Goal: Navigation & Orientation: Find specific page/section

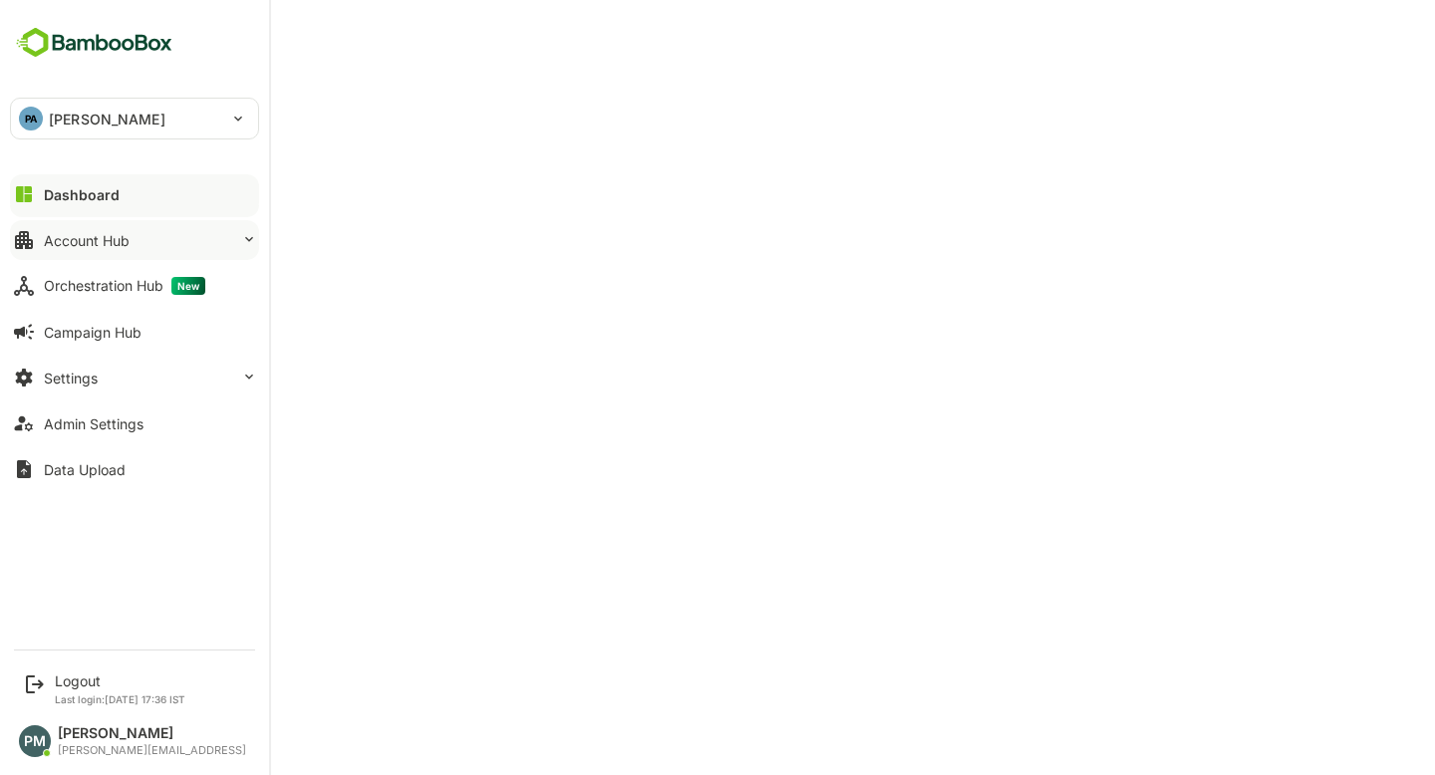
click at [122, 249] on button "Account Hub" at bounding box center [134, 240] width 249 height 40
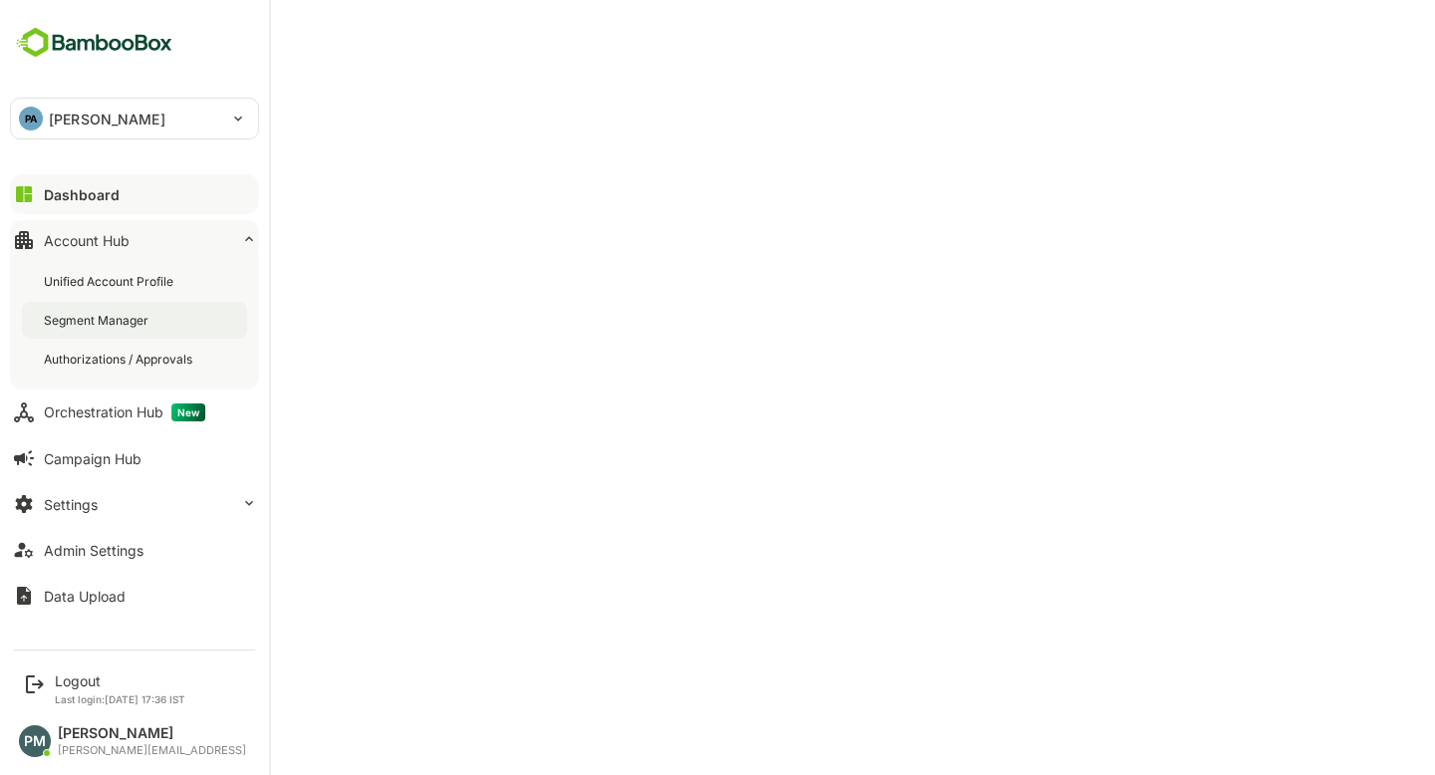
click at [122, 326] on div "Segment Manager" at bounding box center [98, 320] width 109 height 17
click at [137, 416] on div "Orchestration Hub New" at bounding box center [124, 412] width 161 height 18
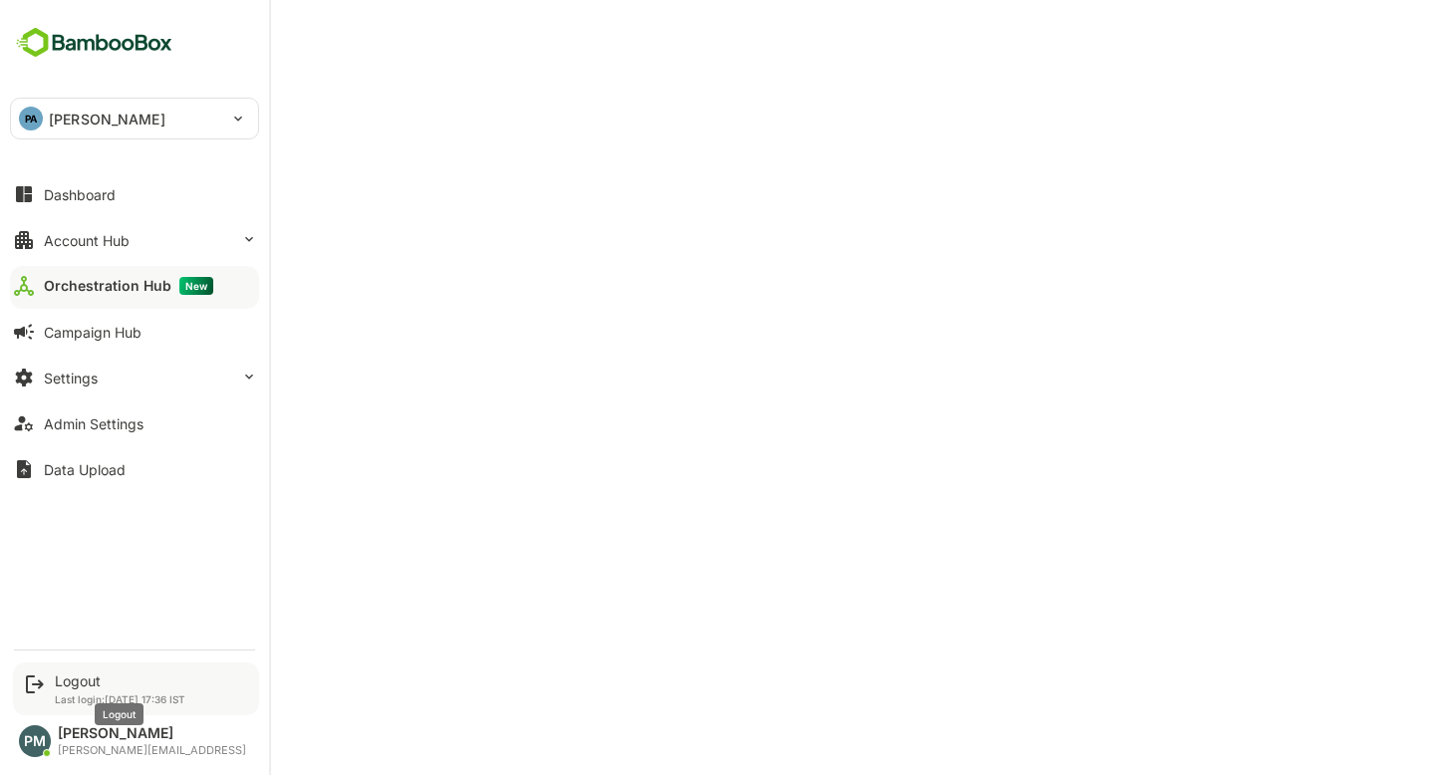
click at [111, 686] on div "Logout" at bounding box center [120, 680] width 131 height 17
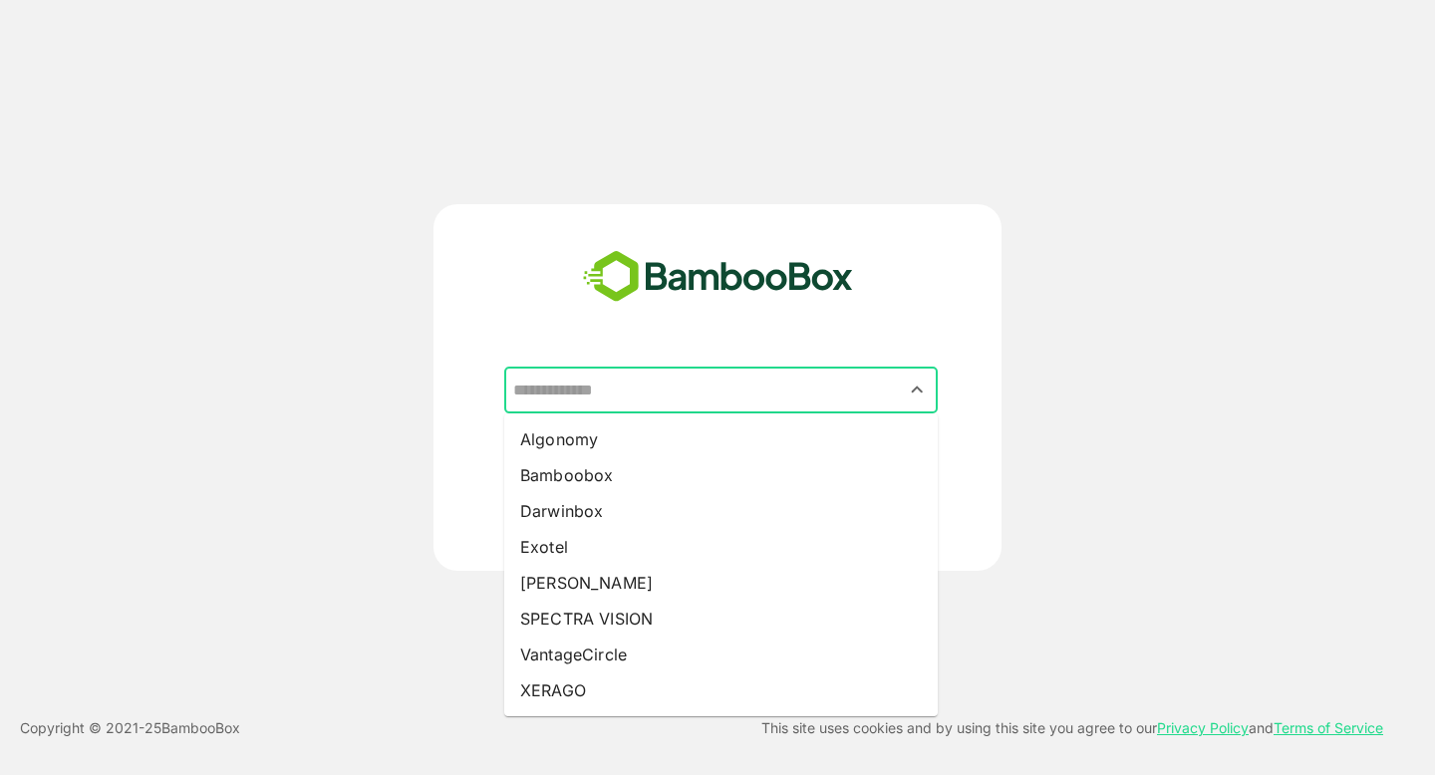
click at [586, 389] on input "text" at bounding box center [720, 391] width 425 height 38
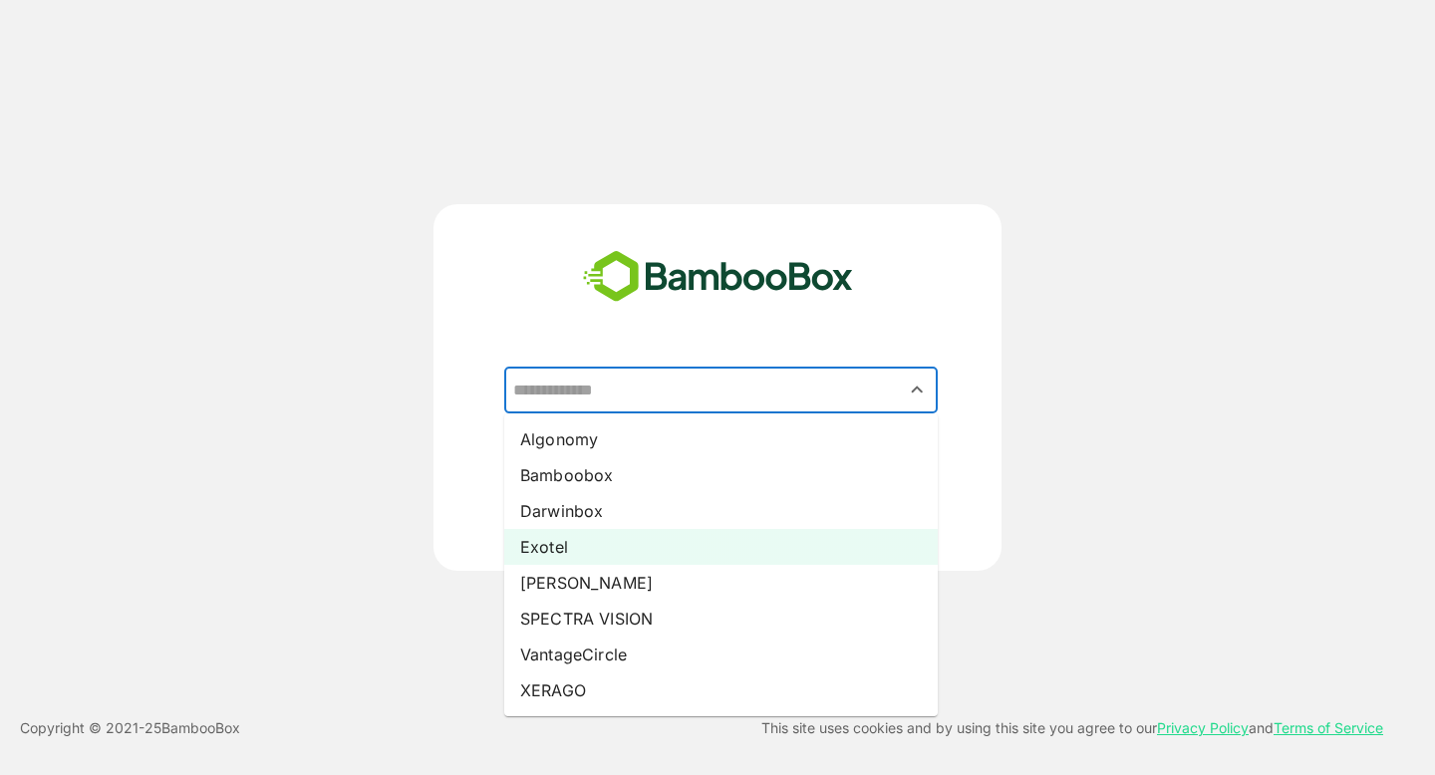
click at [568, 557] on li "Exotel" at bounding box center [720, 547] width 433 height 36
type input "******"
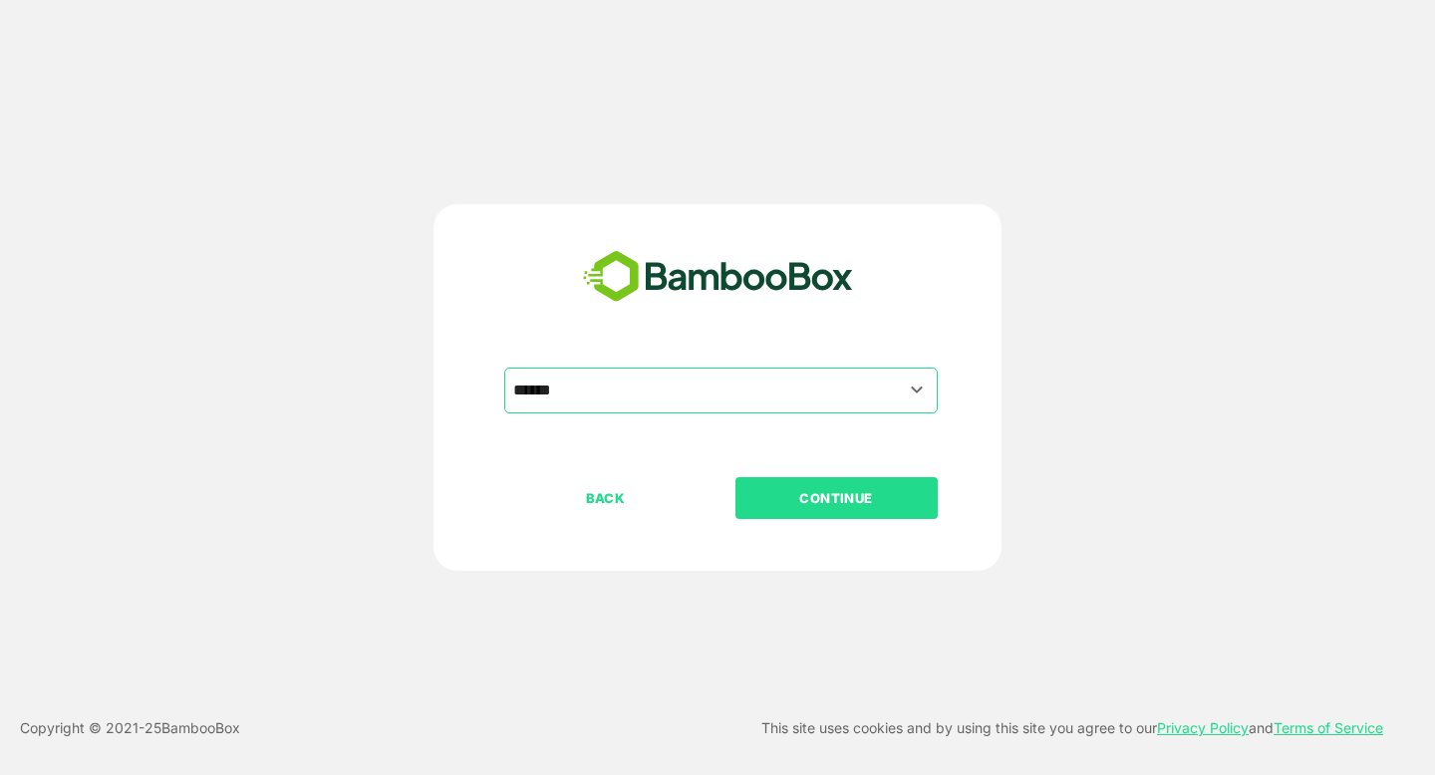
click at [804, 513] on button "CONTINUE" at bounding box center [836, 498] width 202 height 42
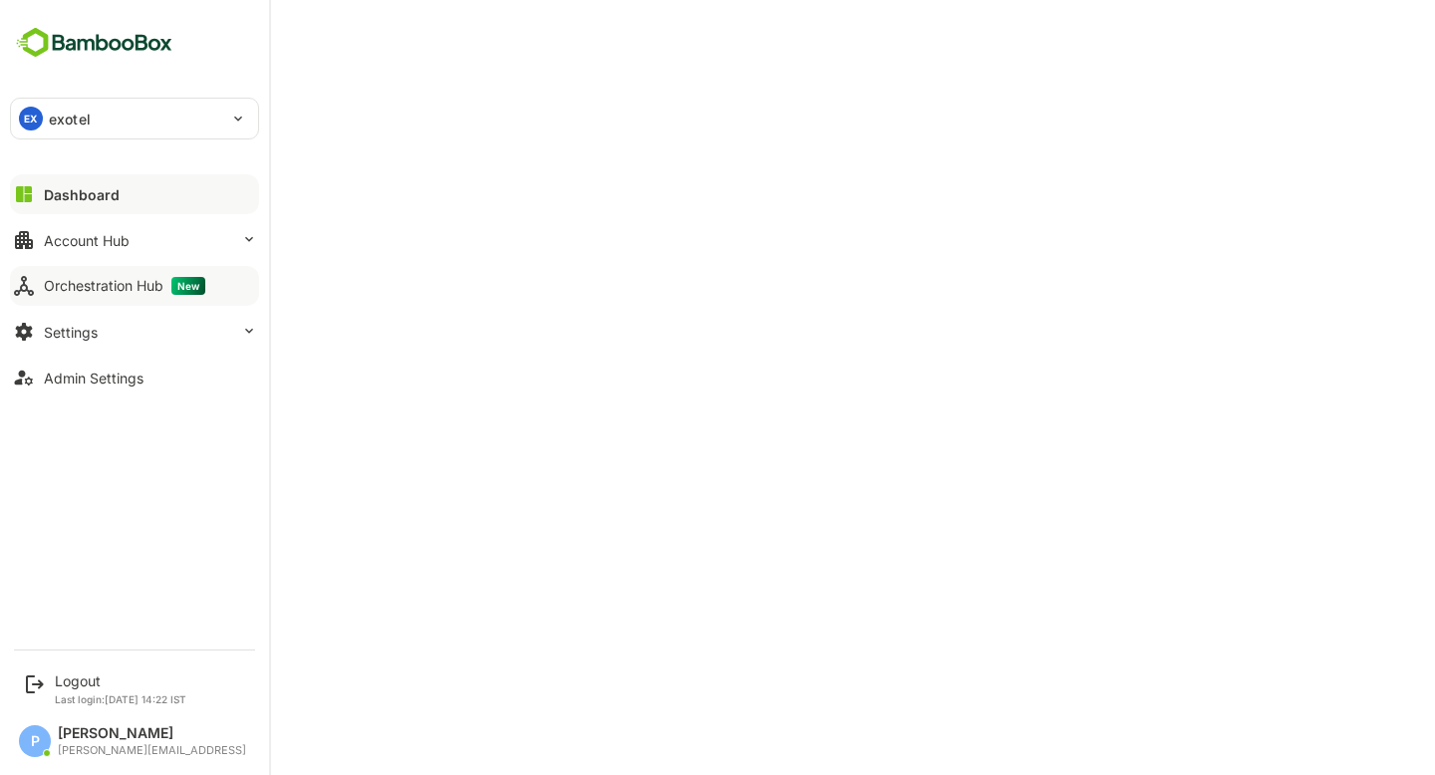
click at [151, 292] on div "Orchestration Hub New" at bounding box center [124, 286] width 161 height 18
click at [44, 186] on div "Dashboard" at bounding box center [80, 194] width 72 height 17
